Goal: Information Seeking & Learning: Learn about a topic

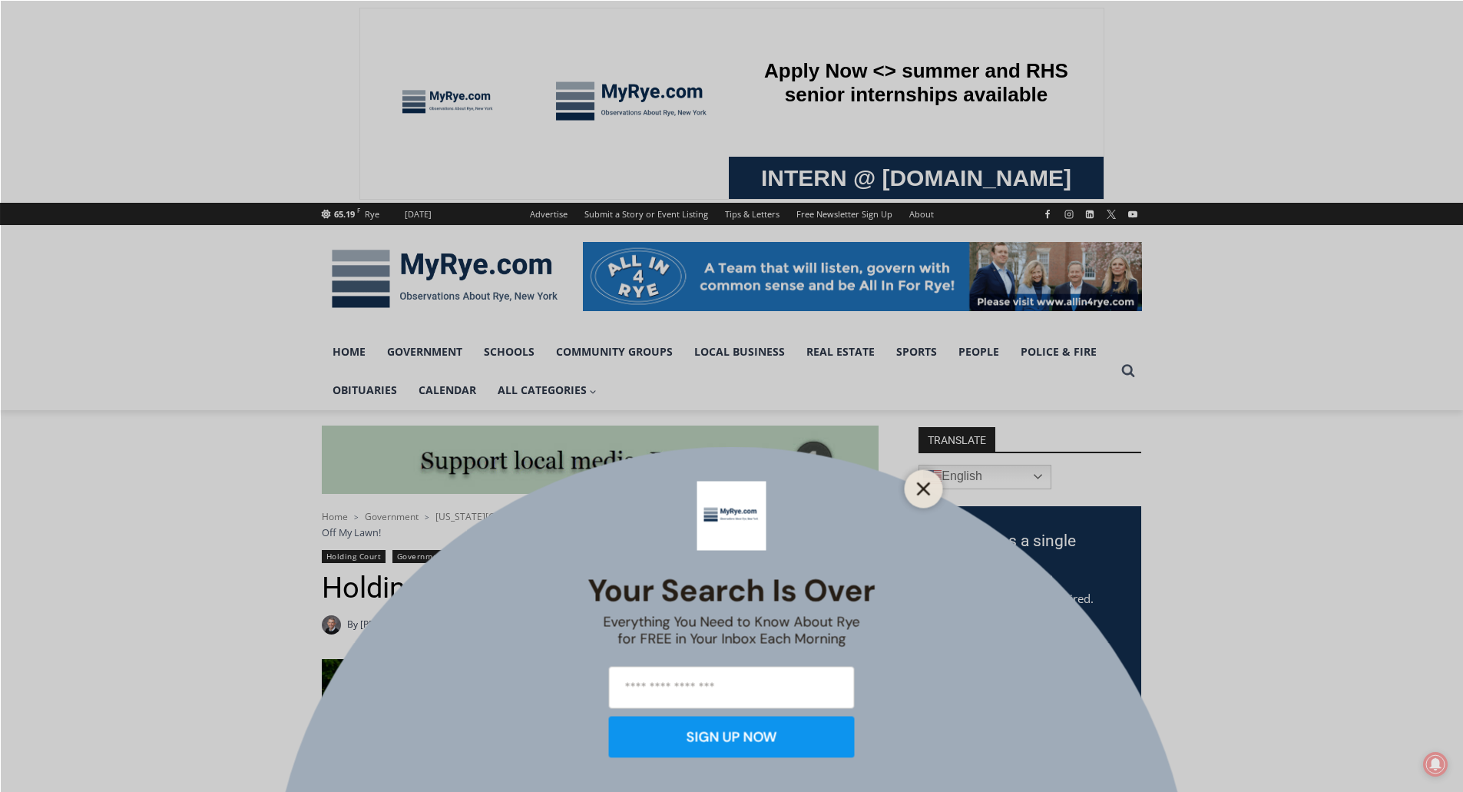
click at [923, 492] on icon "Close" at bounding box center [924, 489] width 14 height 14
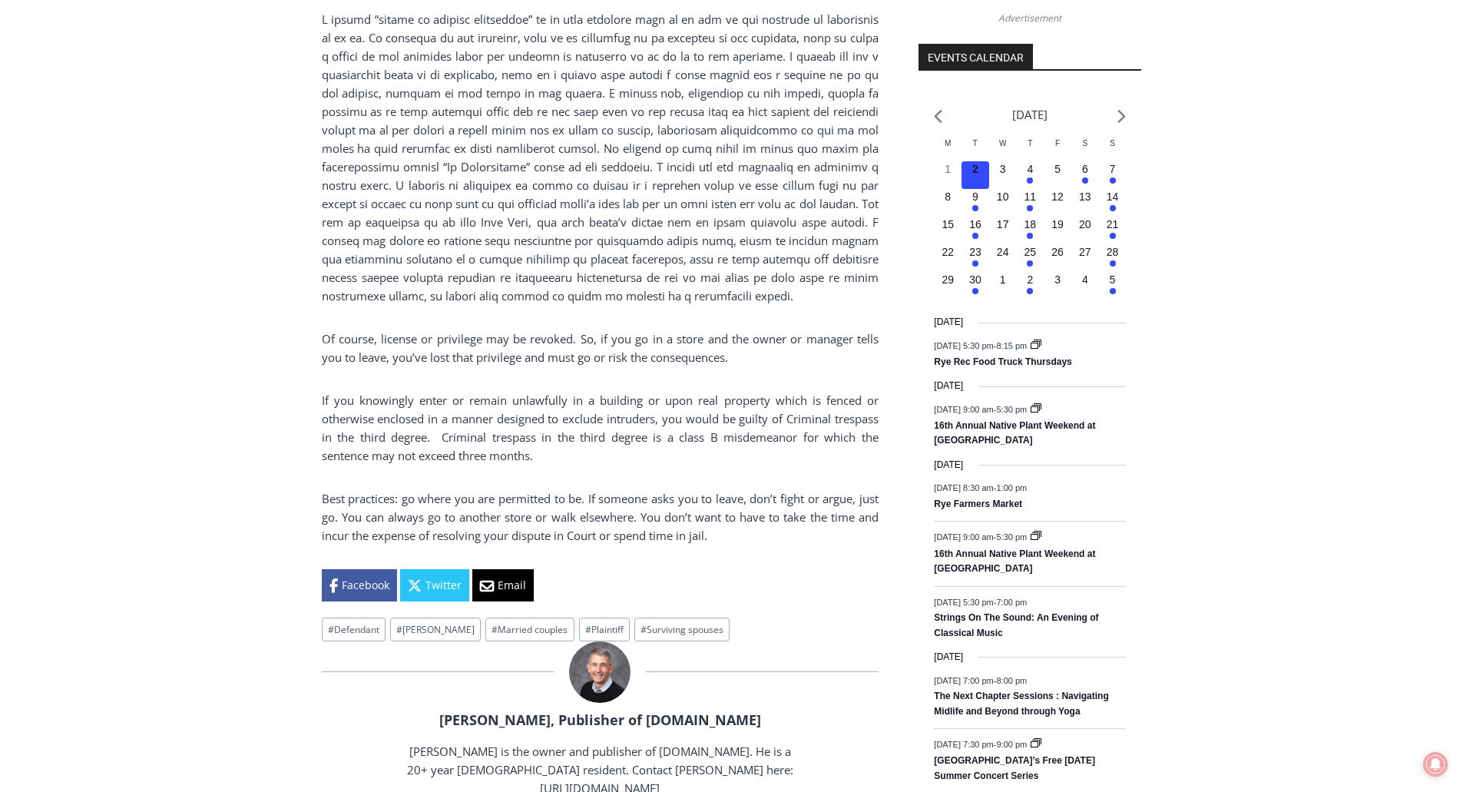
scroll to position [1767, 0]
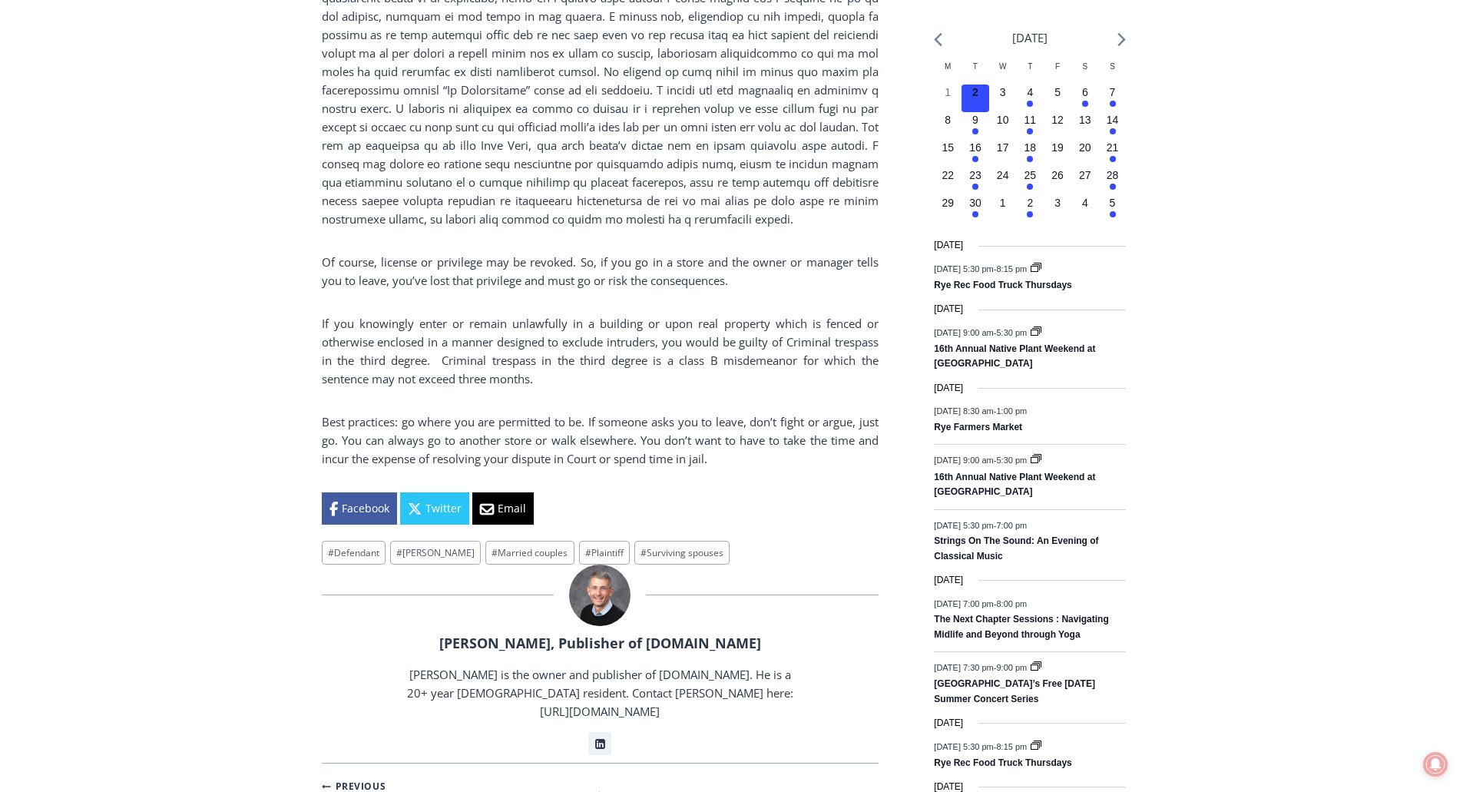
click at [830, 426] on p "Best practices: go where you are permitted to be. If someone asks you to leave,…" at bounding box center [600, 440] width 557 height 55
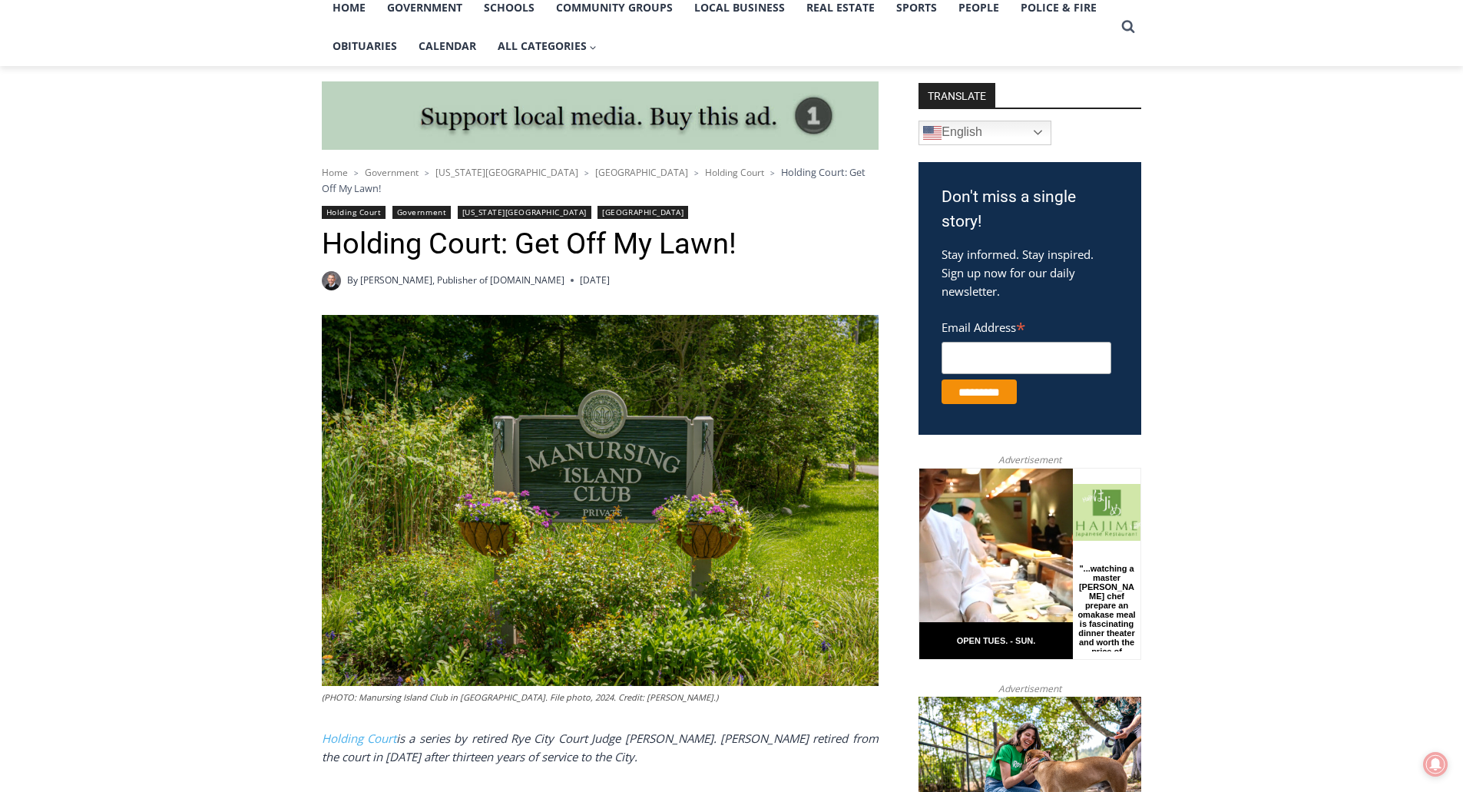
scroll to position [307, 0]
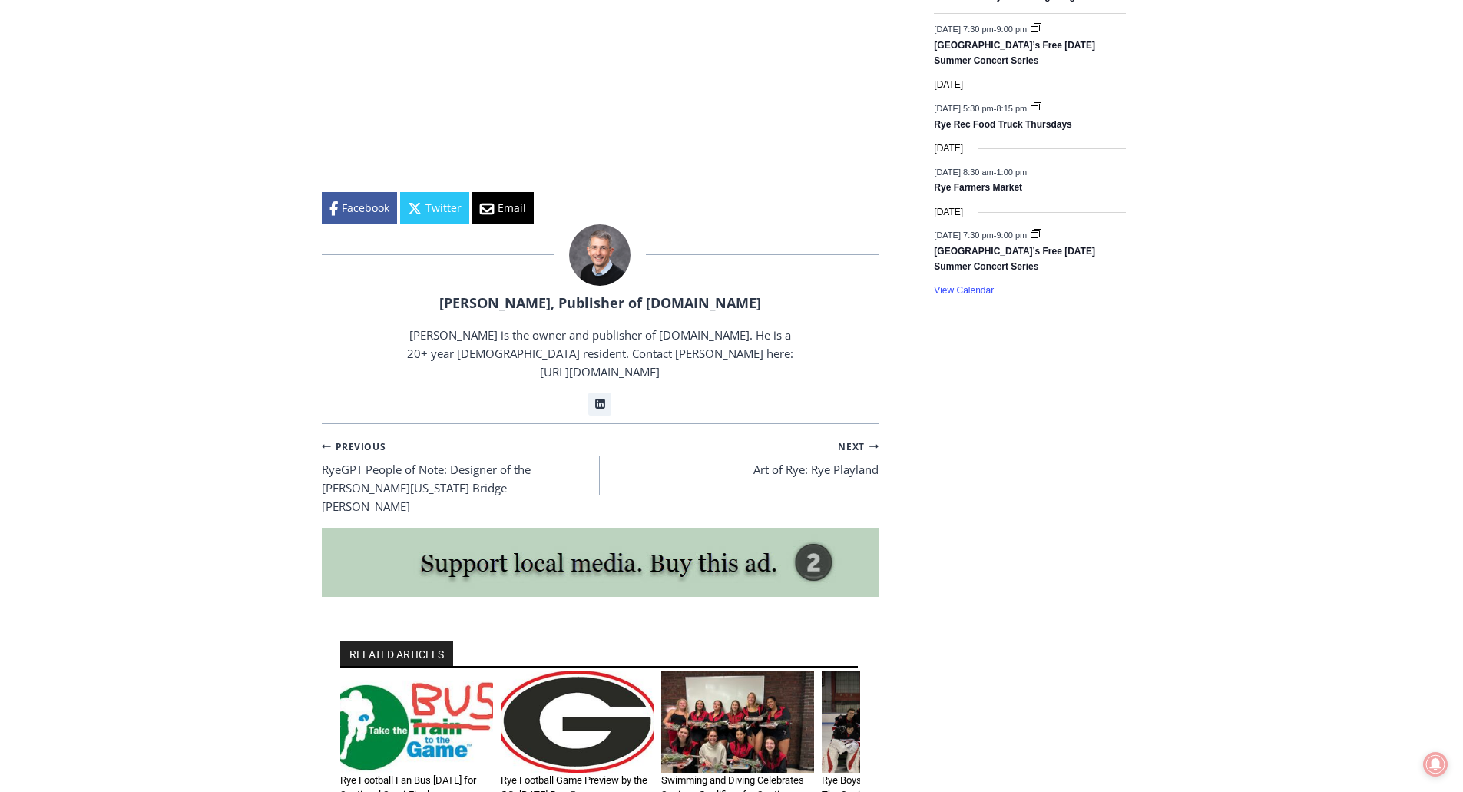
scroll to position [2458, 0]
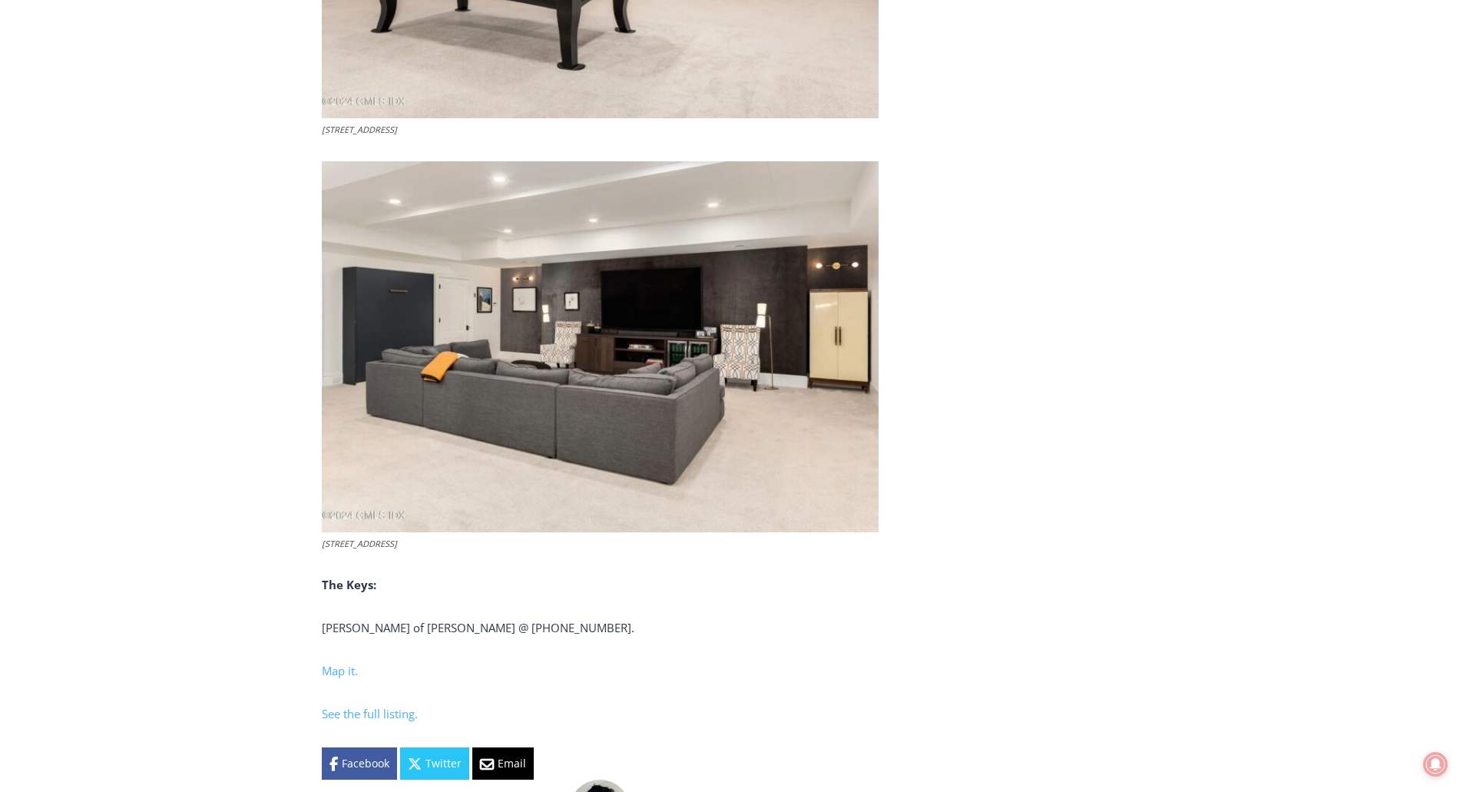
scroll to position [5731, 0]
